Goal: Use online tool/utility: Use online tool/utility

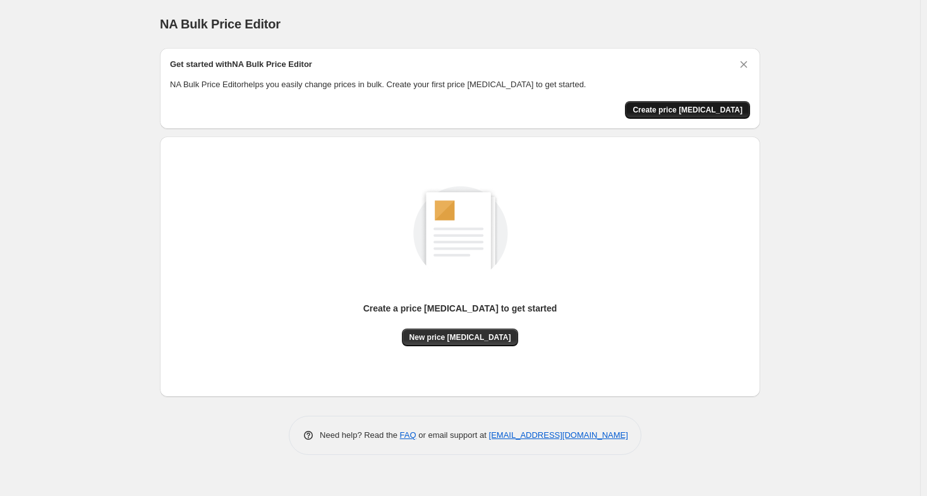
click at [703, 109] on span "Create price [MEDICAL_DATA]" at bounding box center [688, 110] width 110 height 10
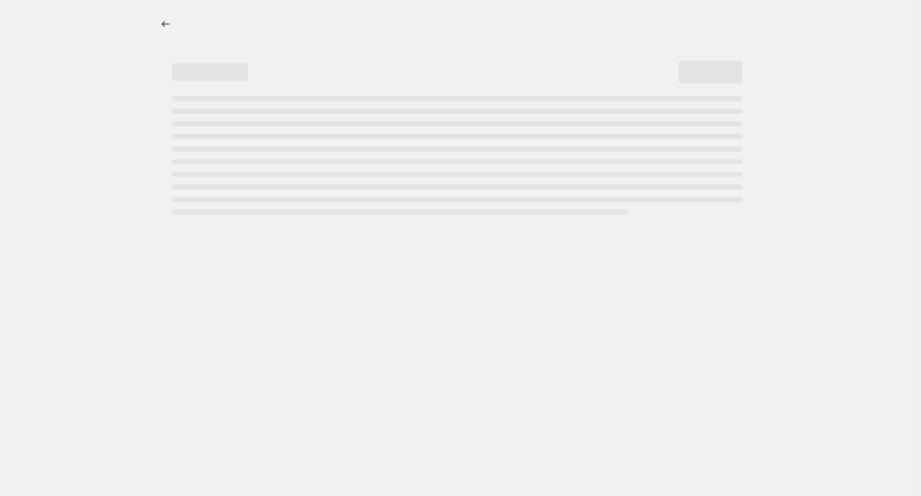
select select "percentage"
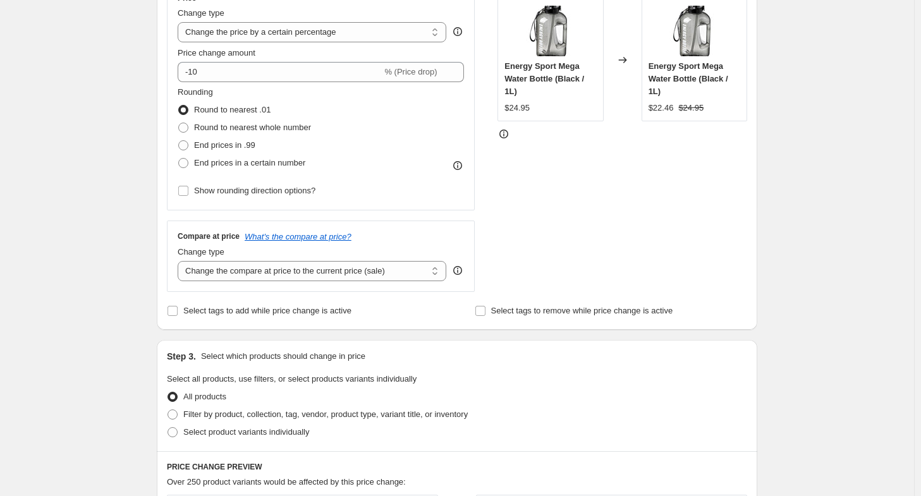
scroll to position [253, 0]
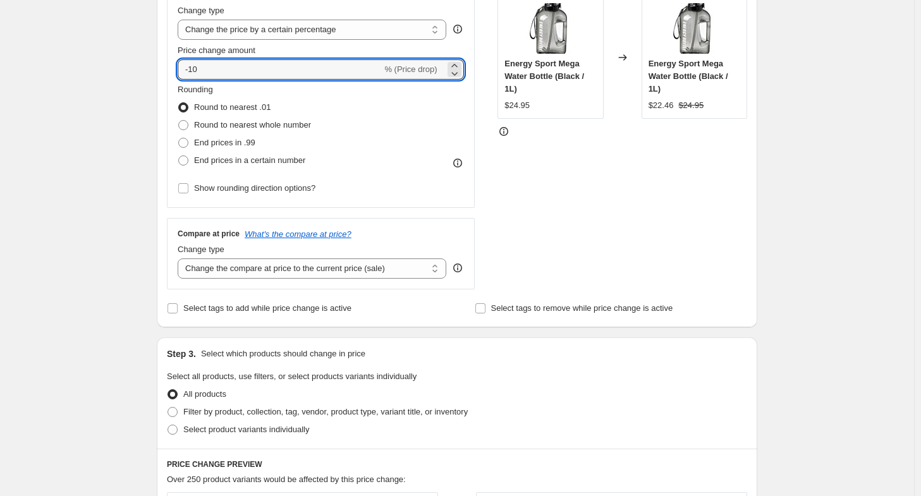
drag, startPoint x: 186, startPoint y: 68, endPoint x: 132, endPoint y: 67, distance: 53.7
click at [154, 67] on div "Step 1. Optionally give your price [MEDICAL_DATA] a title (eg "March 30% off sa…" at bounding box center [452, 359] width 611 height 1148
type input "0"
click at [243, 143] on span "End prices in .99" at bounding box center [224, 142] width 61 height 9
click at [179, 138] on input "End prices in .99" at bounding box center [178, 138] width 1 height 1
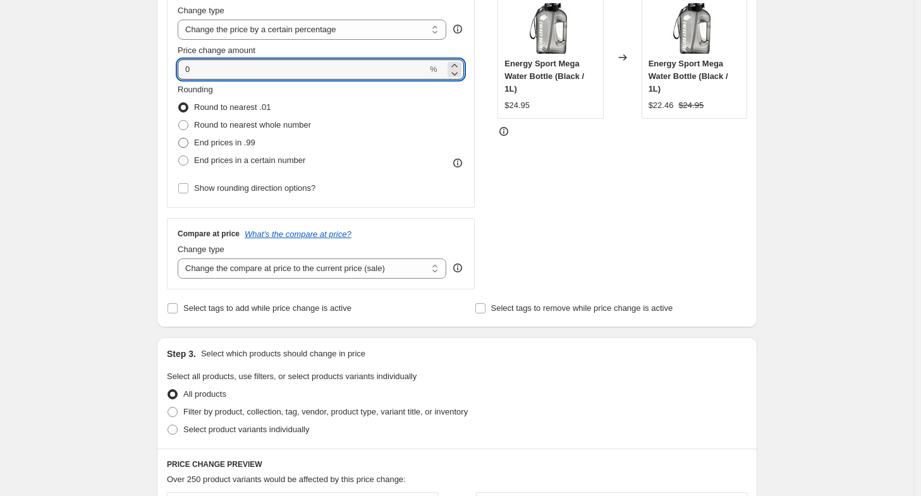
radio input "true"
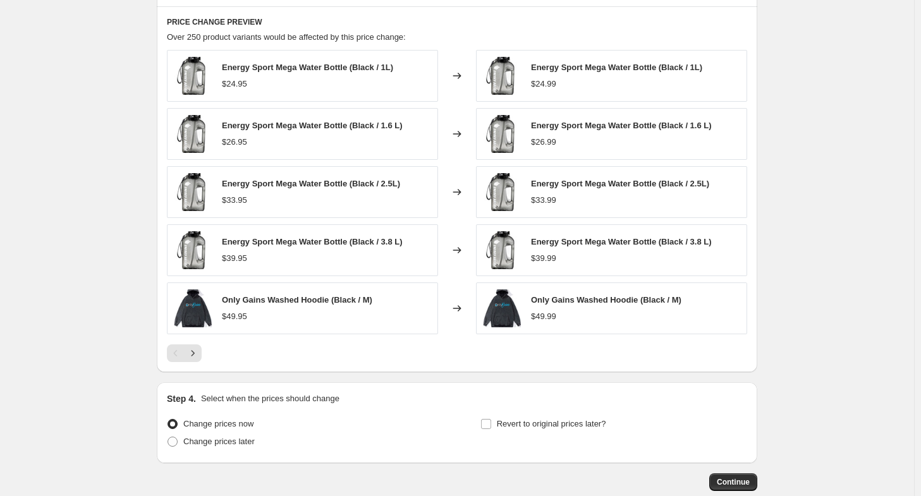
scroll to position [764, 0]
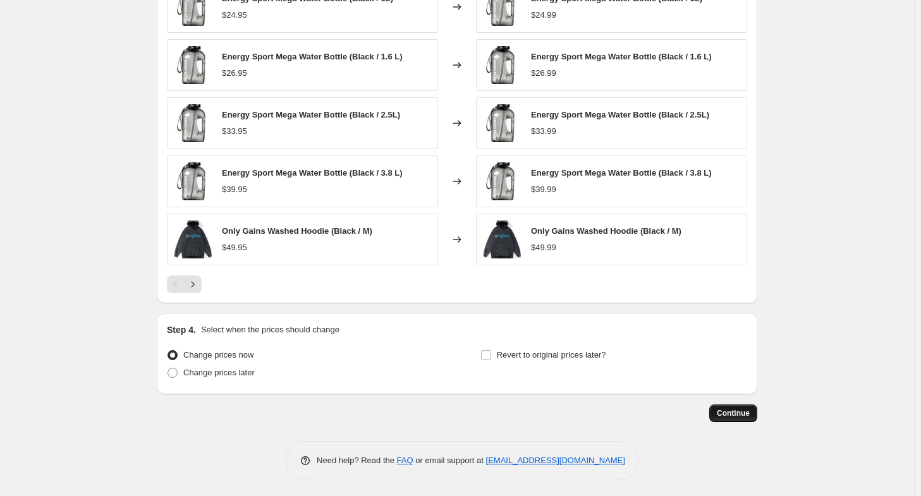
click at [738, 405] on button "Continue" at bounding box center [733, 413] width 48 height 18
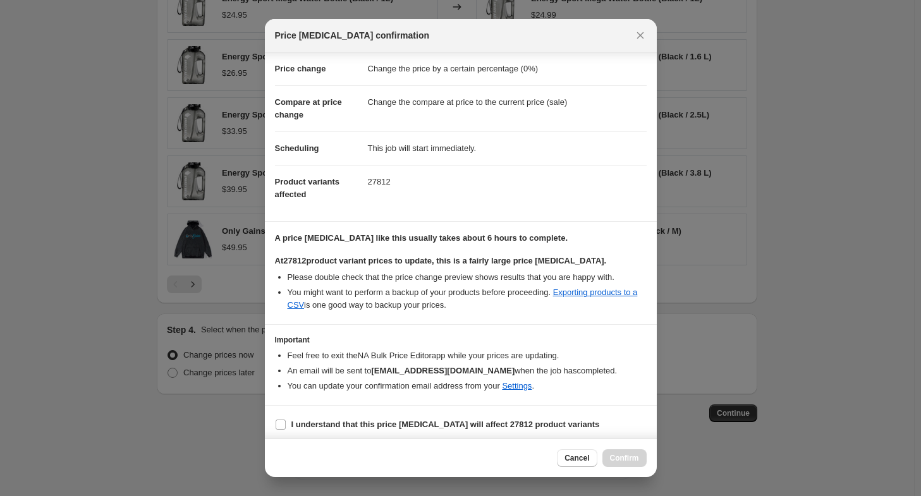
scroll to position [25, 0]
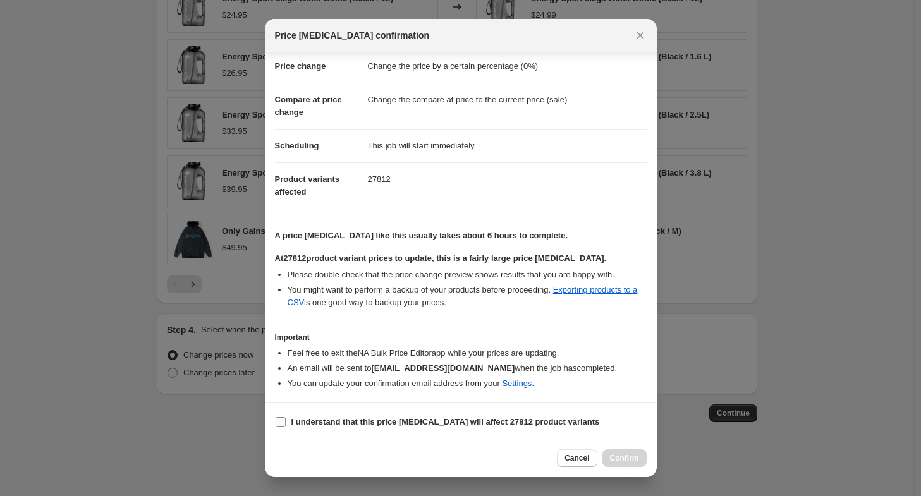
click at [403, 422] on b "I understand that this price [MEDICAL_DATA] will affect 27812 product variants" at bounding box center [445, 421] width 308 height 9
click at [286, 422] on input "I understand that this price [MEDICAL_DATA] will affect 27812 product variants" at bounding box center [281, 422] width 10 height 10
checkbox input "true"
click at [617, 451] on button "Confirm" at bounding box center [624, 458] width 44 height 18
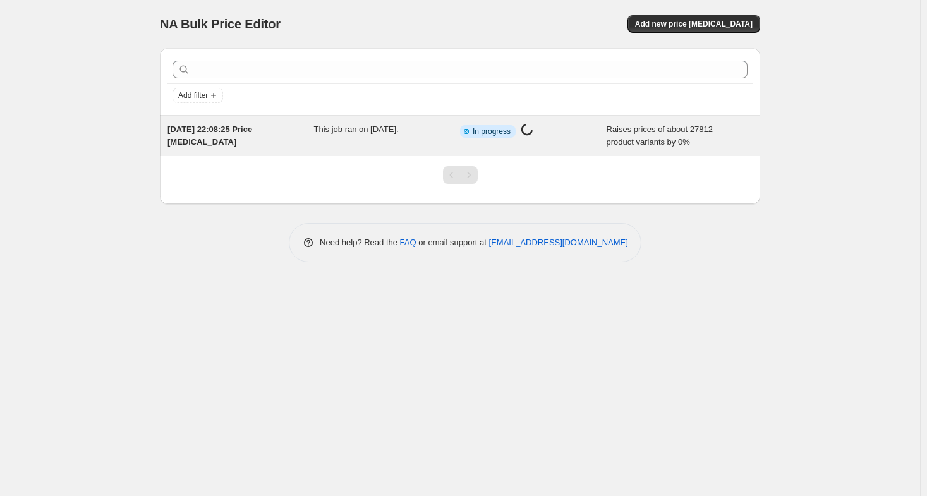
click at [617, 133] on span "Raises prices of about 27812 product variants by 0%" at bounding box center [660, 136] width 106 height 22
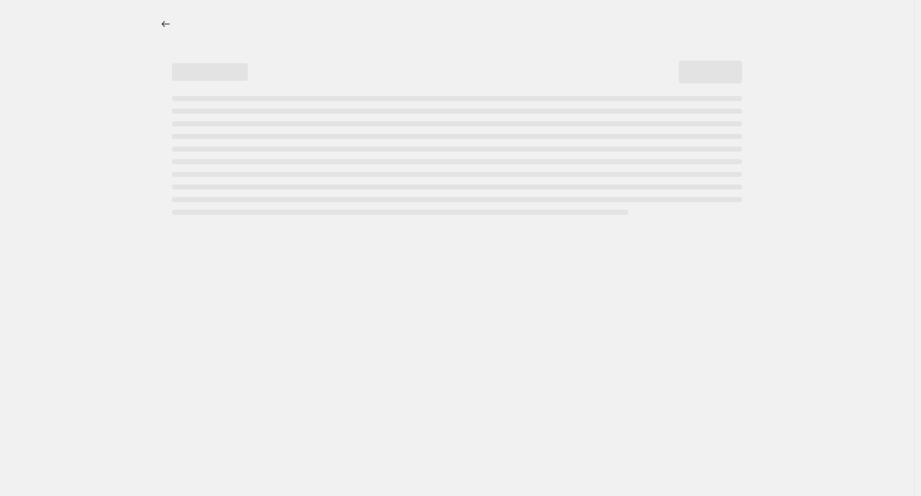
select select "percentage"
